Goal: Information Seeking & Learning: Learn about a topic

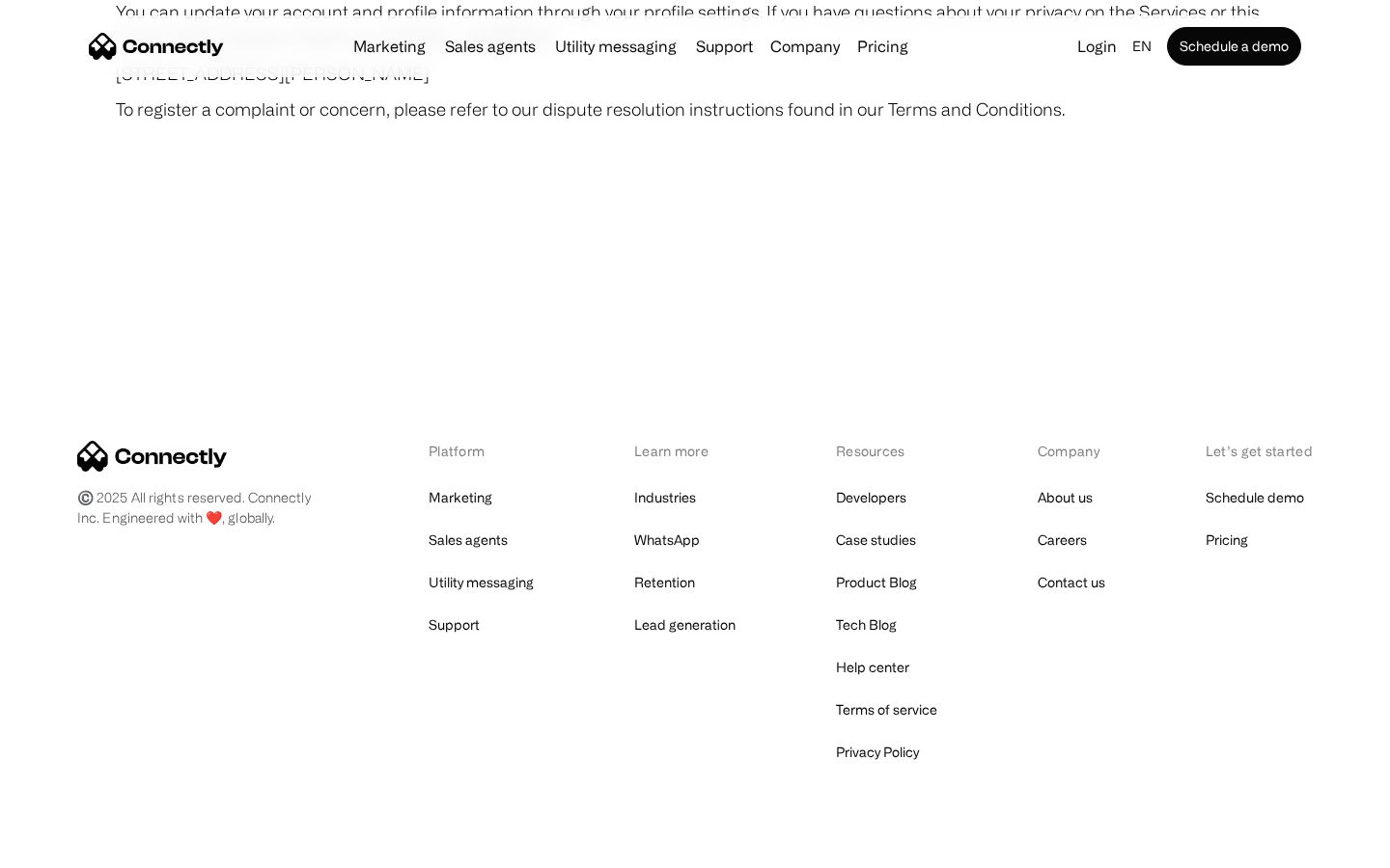
scroll to position [11230, 0]
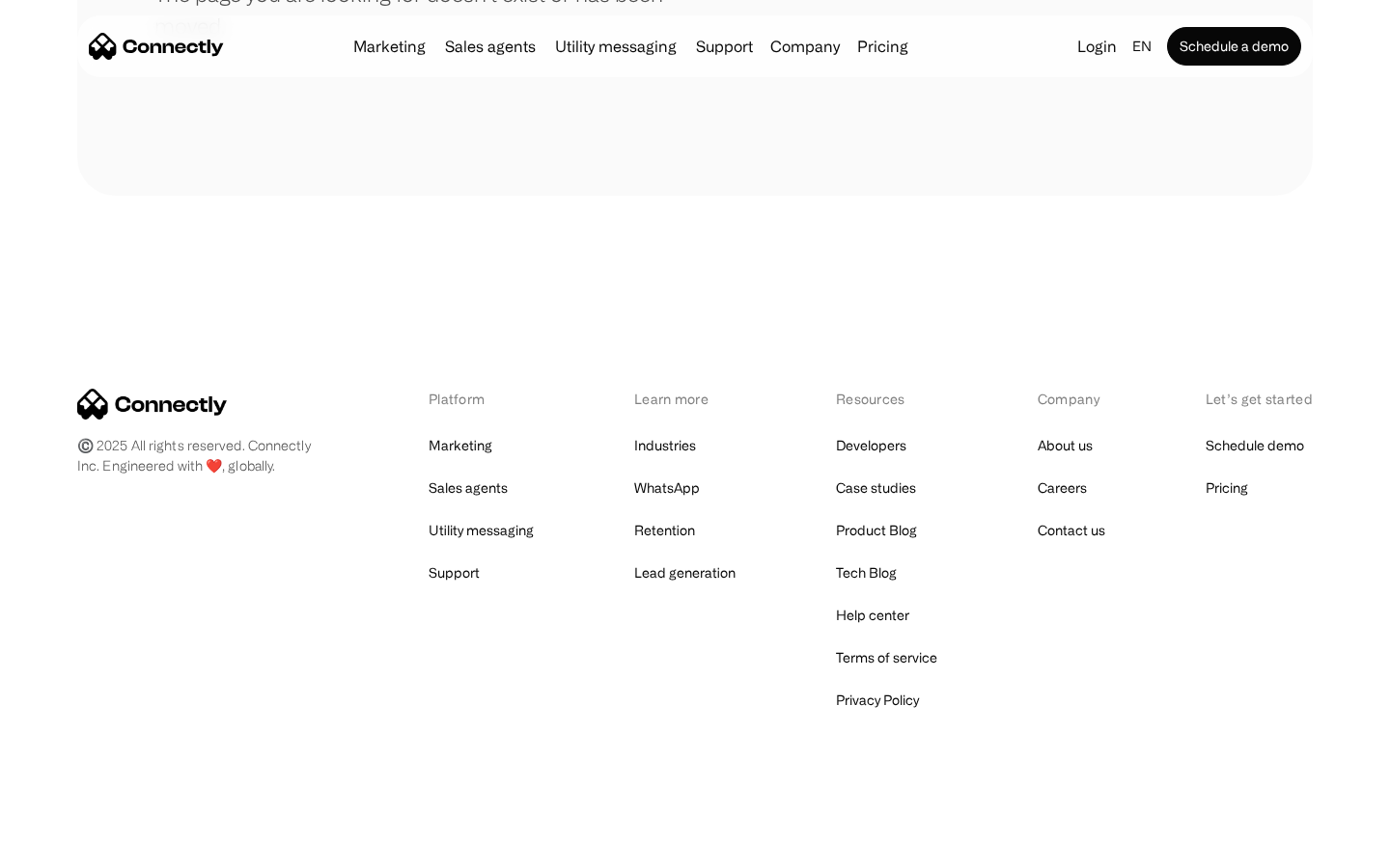
scroll to position [352, 0]
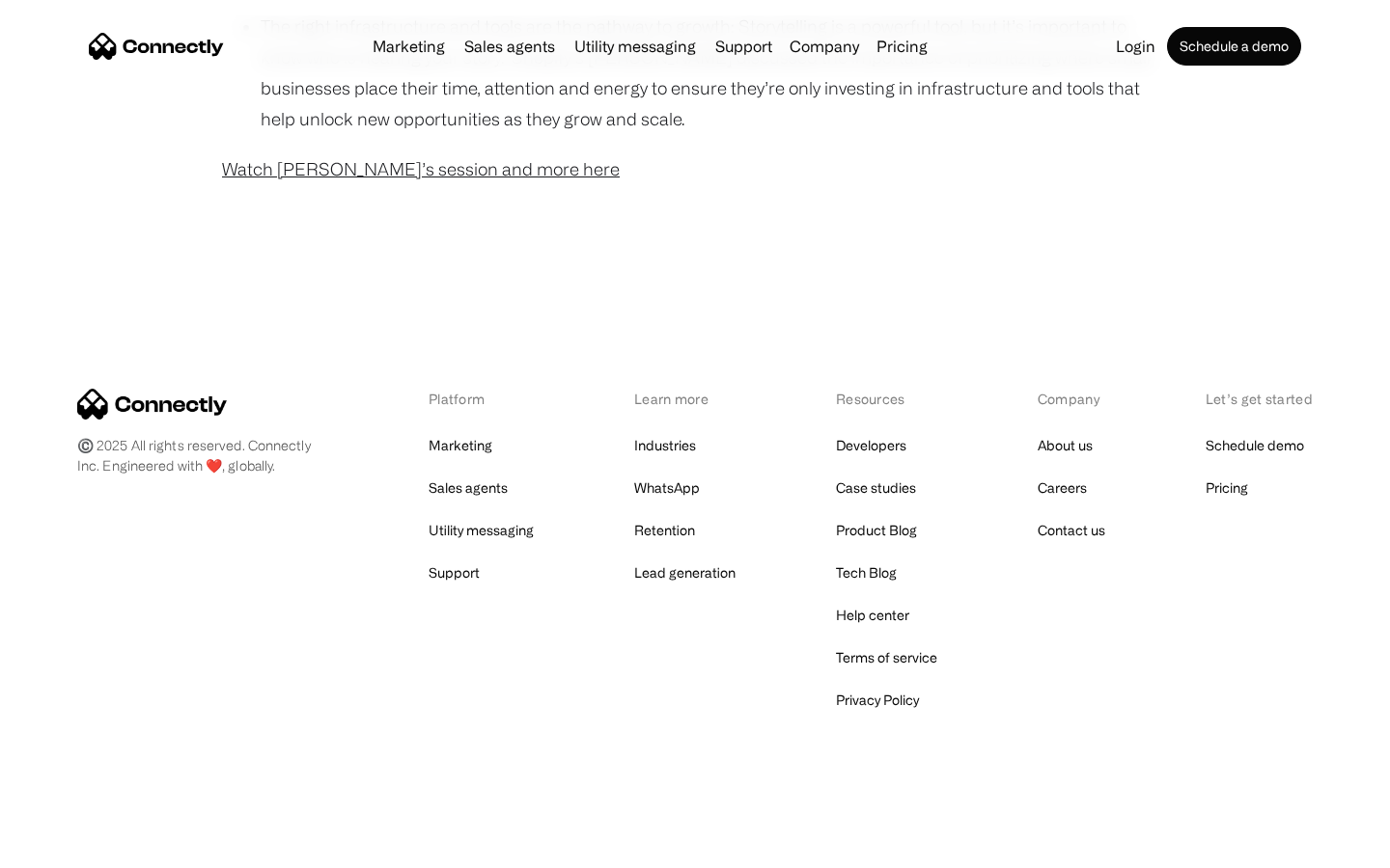
scroll to position [1564, 0]
